Goal: Task Accomplishment & Management: Complete application form

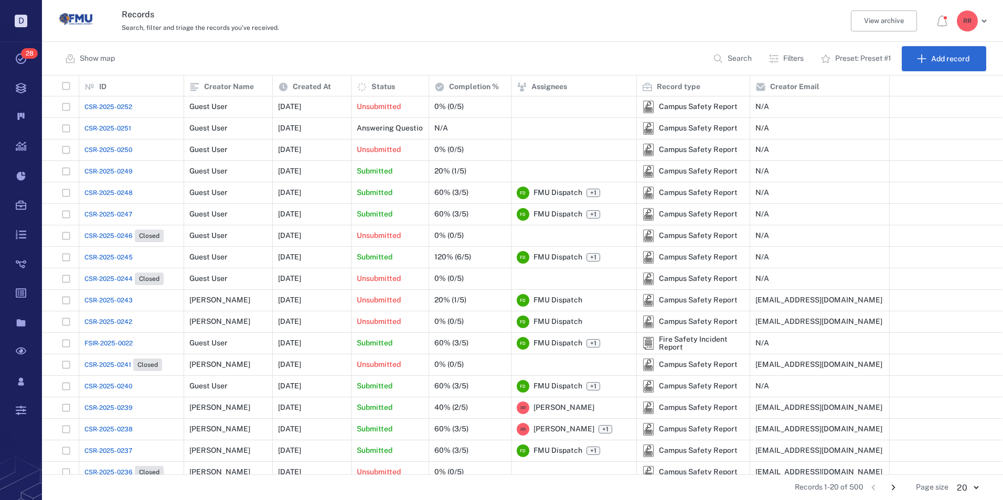
click at [111, 169] on span "CSR-2025-0249" at bounding box center [108, 171] width 48 height 9
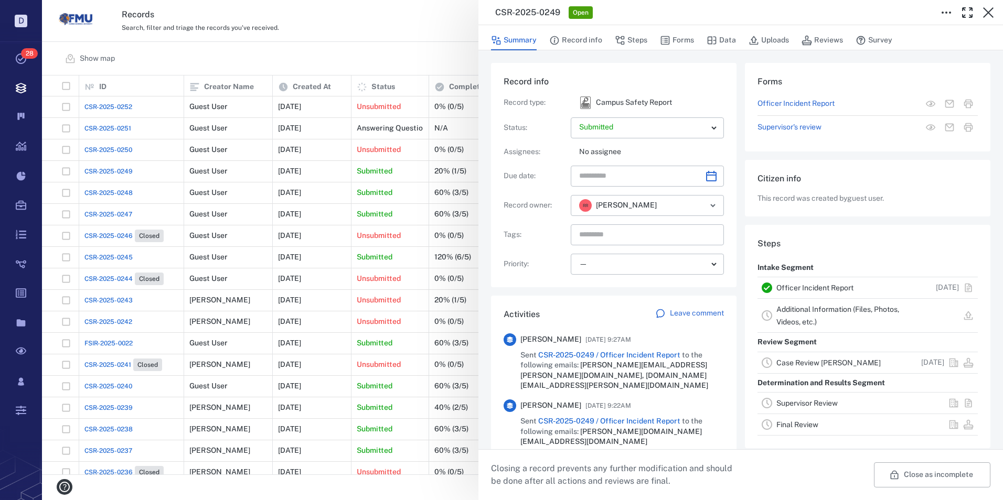
click at [804, 287] on link "Officer Incident Report" at bounding box center [814, 288] width 77 height 8
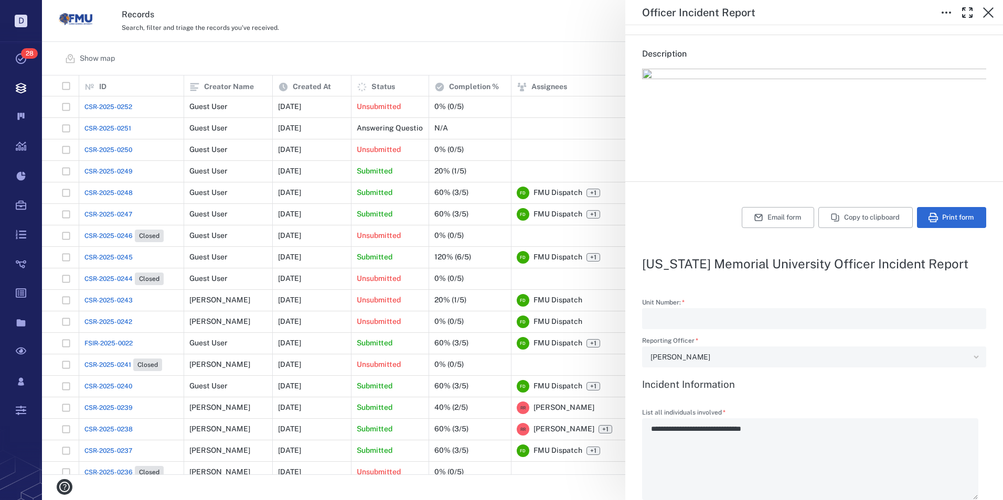
scroll to position [105, 0]
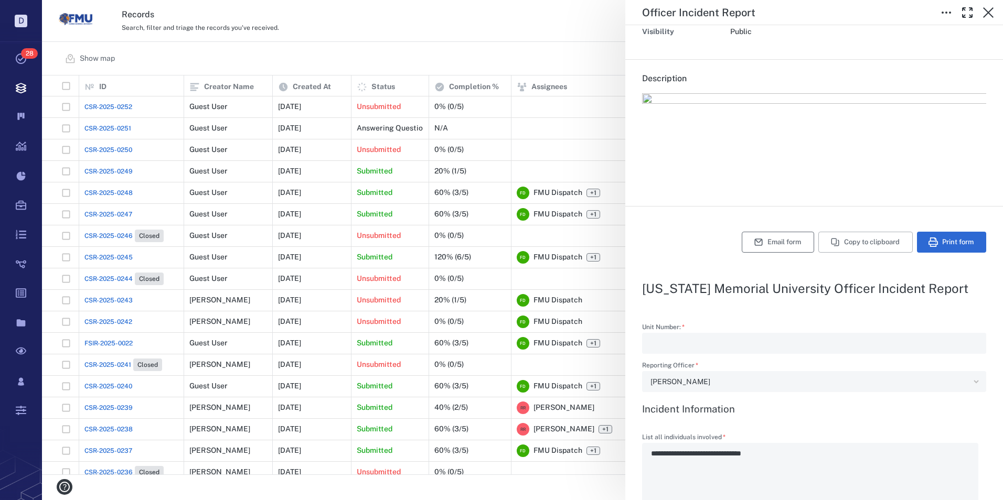
click at [773, 243] on button "Email form" at bounding box center [778, 242] width 72 height 21
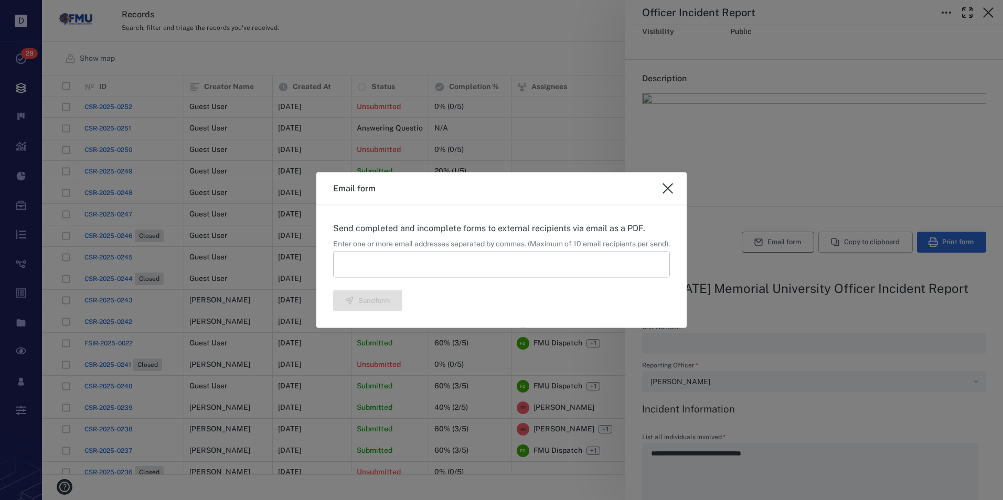
type textarea "*"
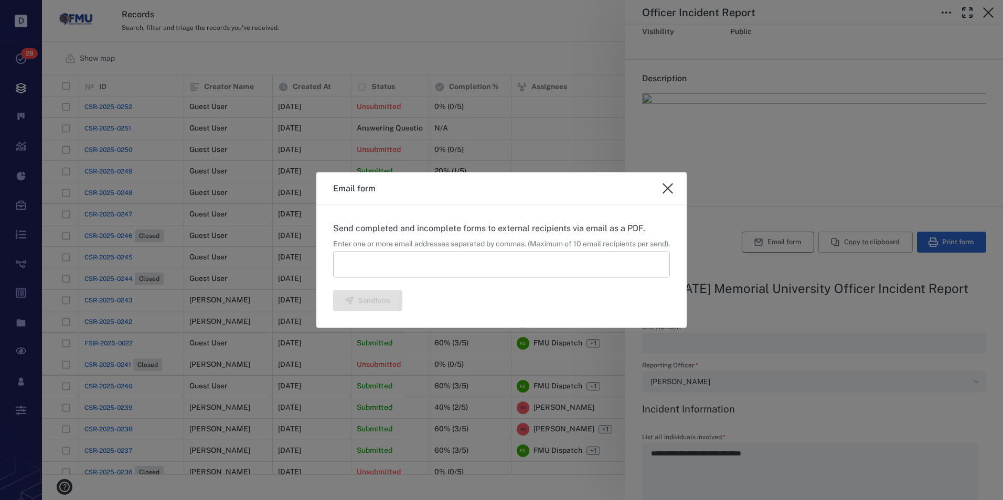
type textarea "*"
click at [450, 258] on input at bounding box center [501, 264] width 337 height 26
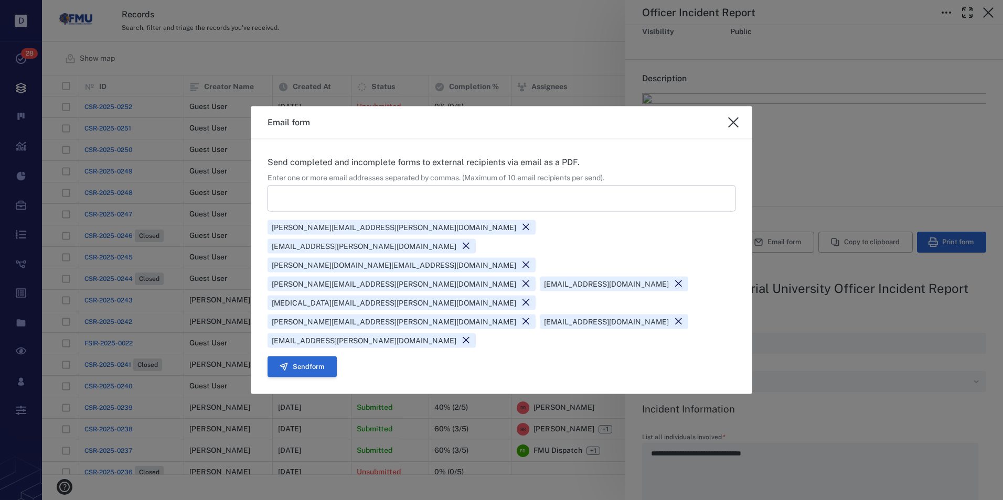
click at [322, 356] on button "Send form" at bounding box center [302, 366] width 69 height 21
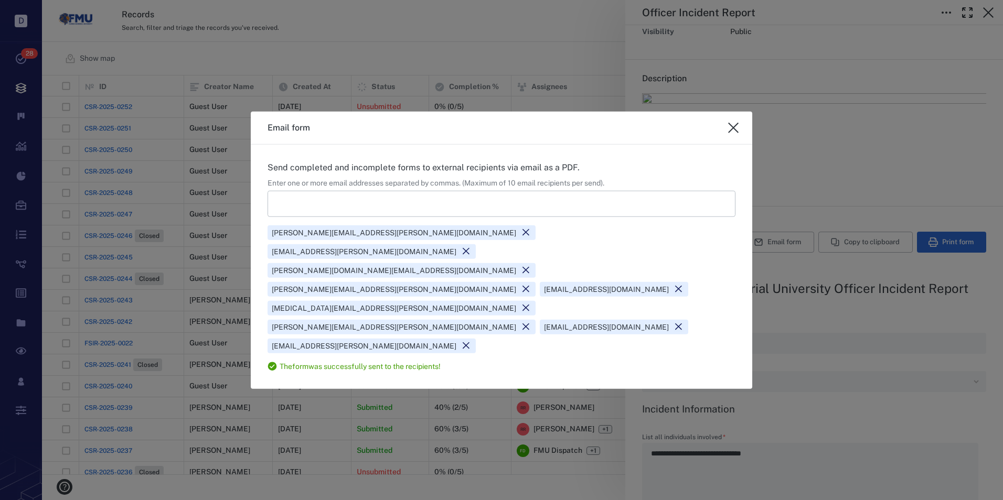
click at [735, 134] on icon "close" at bounding box center [733, 128] width 13 height 13
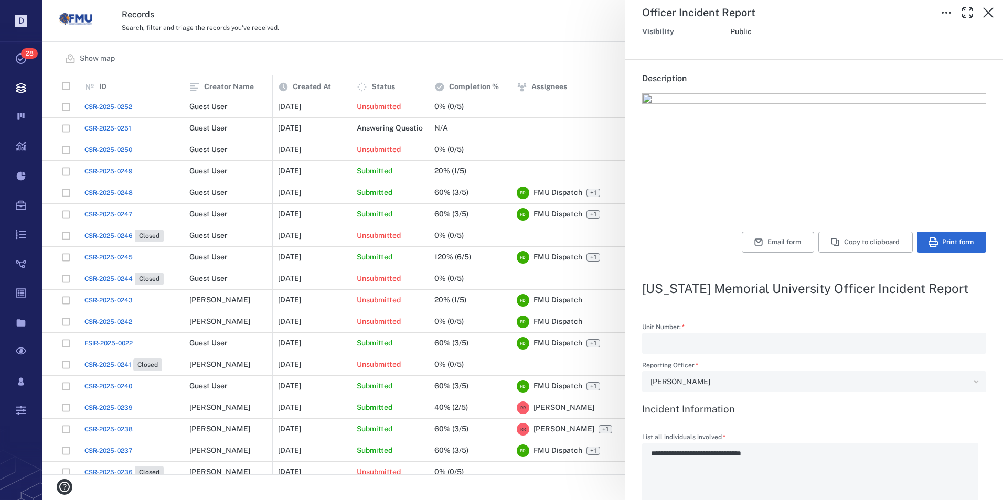
type textarea "*"
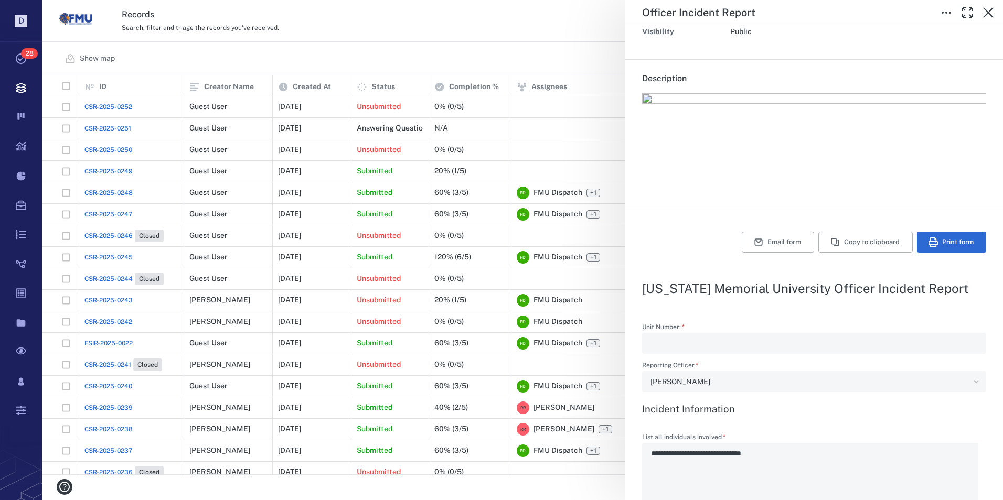
type textarea "*"
click at [988, 9] on icon "button" at bounding box center [988, 12] width 13 height 13
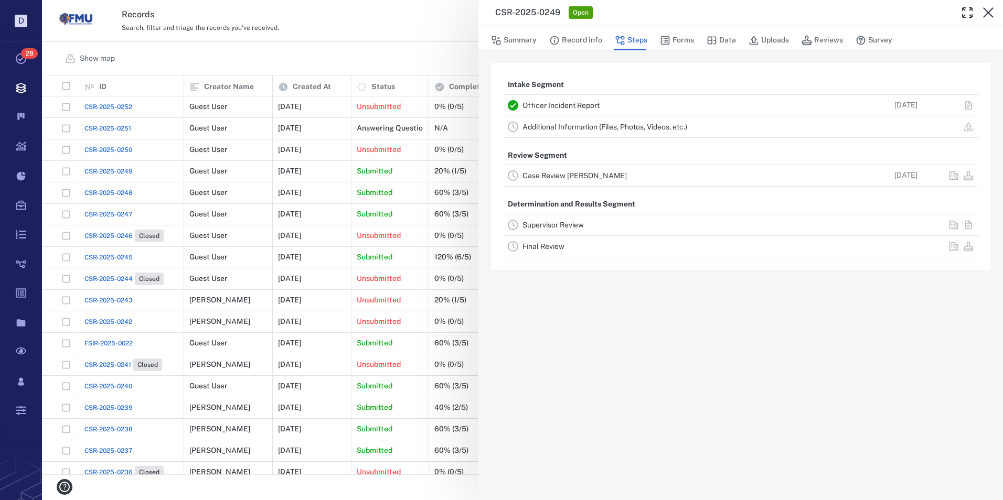
click at [566, 175] on link "Case Review [PERSON_NAME]" at bounding box center [574, 176] width 104 height 8
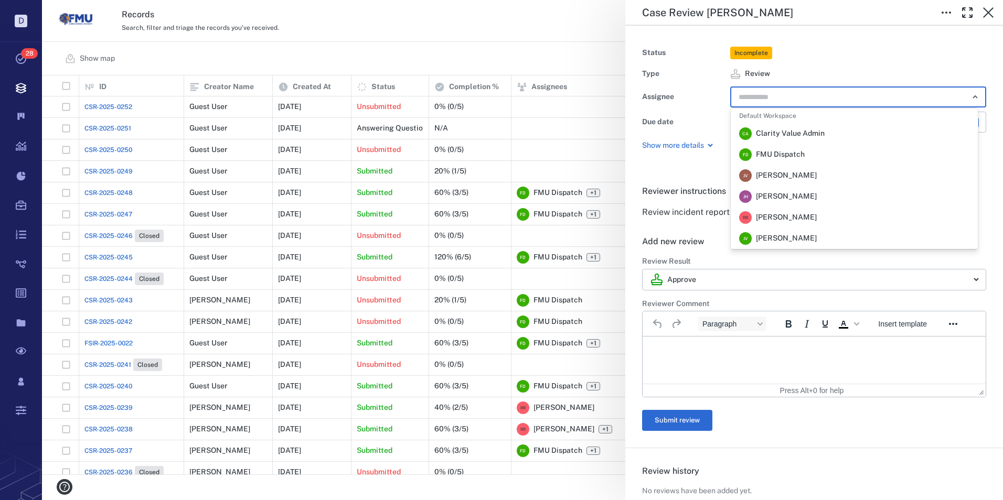
click at [819, 94] on input "text" at bounding box center [846, 97] width 217 height 15
click at [778, 220] on span "[PERSON_NAME]" at bounding box center [786, 217] width 61 height 10
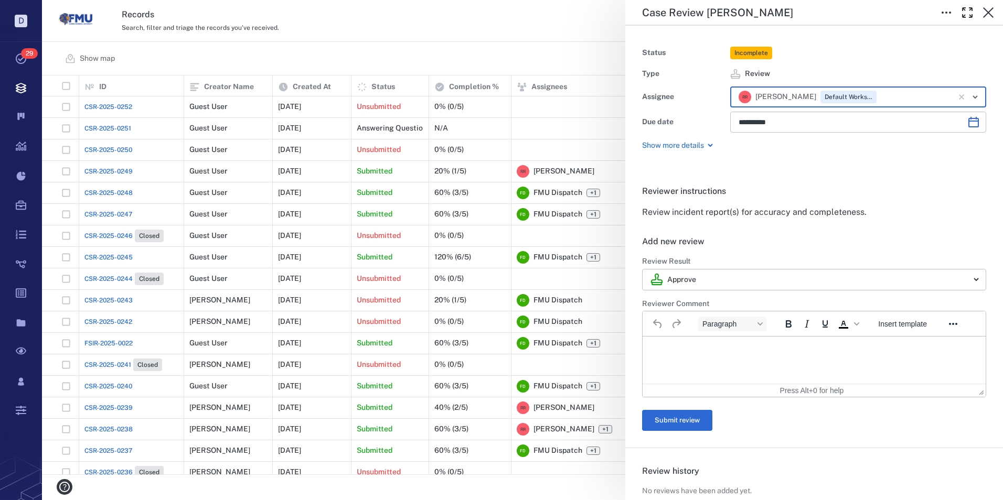
click at [666, 347] on p "Rich Text Area. Press ALT-0 for help." at bounding box center [814, 349] width 325 height 9
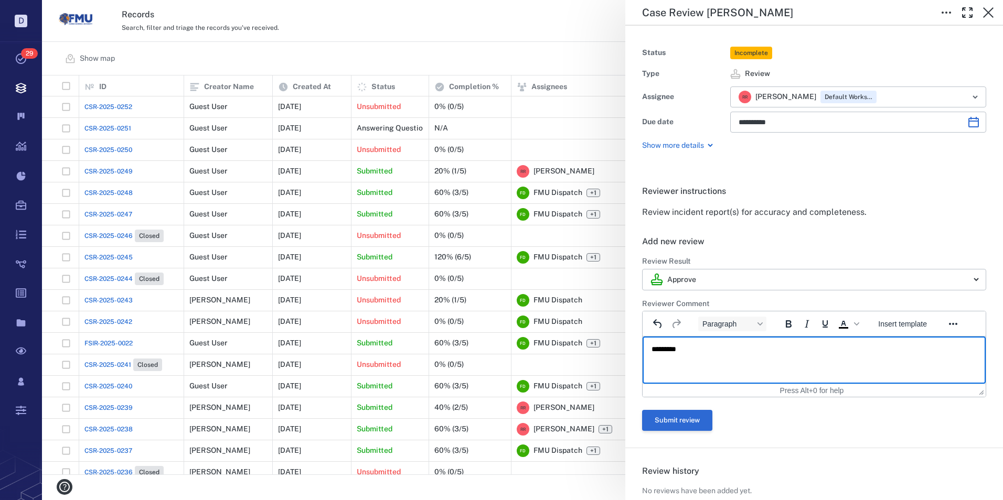
click at [693, 415] on button "Submit review" at bounding box center [677, 420] width 70 height 21
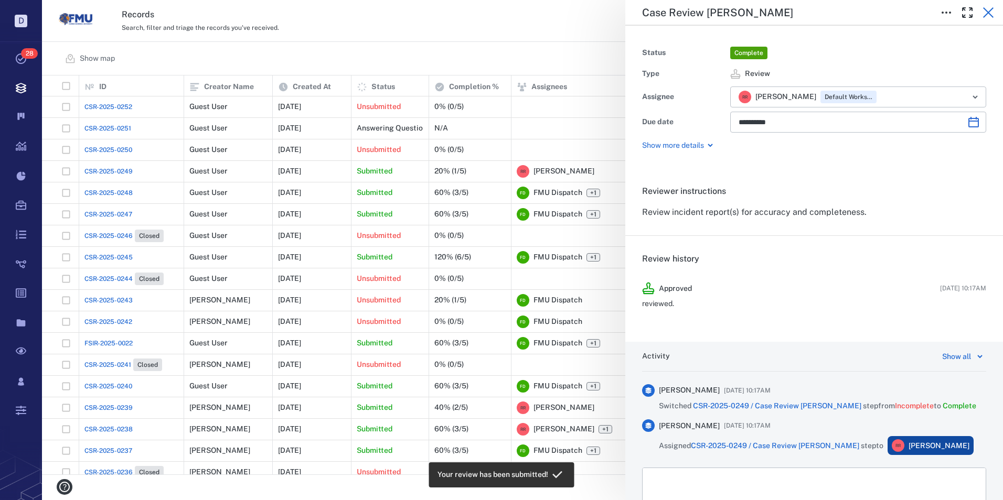
click at [988, 14] on icon "button" at bounding box center [988, 12] width 10 height 10
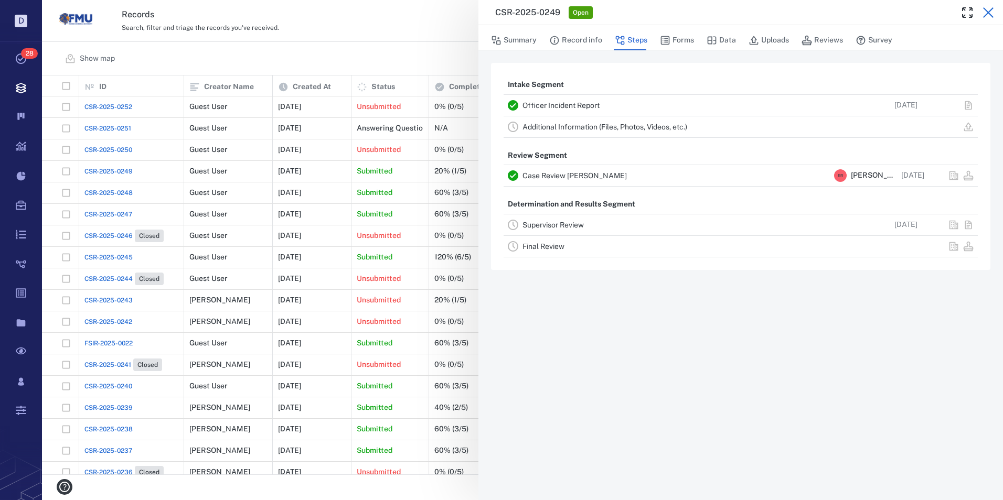
click at [986, 9] on icon "button" at bounding box center [988, 12] width 13 height 13
